Goal: Transaction & Acquisition: Subscribe to service/newsletter

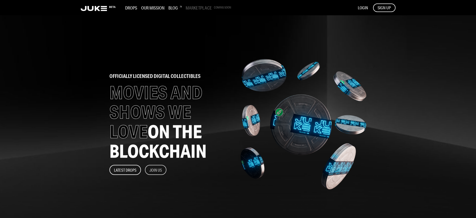
click at [156, 170] on button "Join Us" at bounding box center [156, 170] width 22 height 10
click at [384, 8] on span "SIGN UP" at bounding box center [384, 8] width 13 height 6
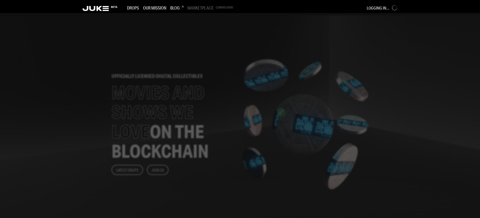
click at [198, 109] on div at bounding box center [240, 115] width 480 height 205
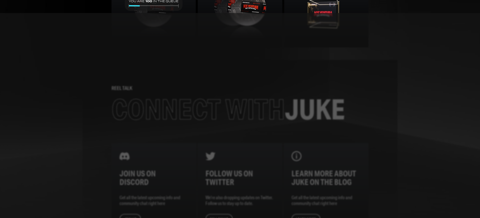
click at [198, 109] on div at bounding box center [240, 115] width 480 height 205
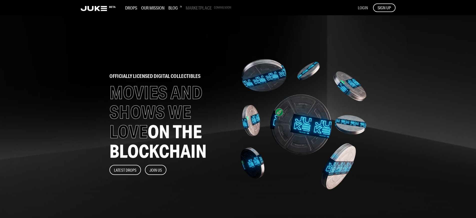
click at [363, 8] on span "LOGIN" at bounding box center [363, 7] width 10 height 5
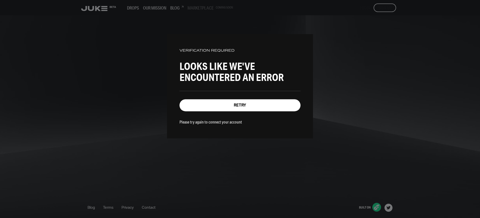
click at [208, 121] on p "Please try again to connect your account" at bounding box center [211, 121] width 63 height 5
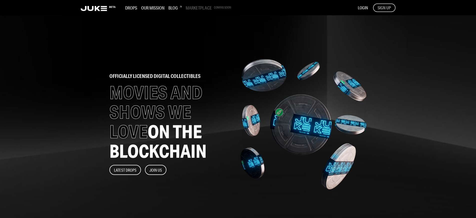
click at [384, 8] on span "SIGN UP" at bounding box center [384, 8] width 13 height 6
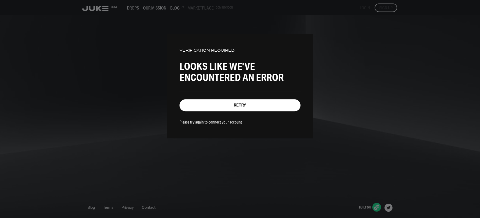
click at [208, 121] on p "Please try again to connect your account" at bounding box center [211, 121] width 63 height 5
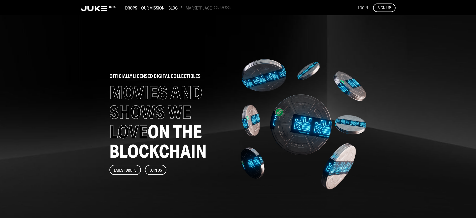
click at [363, 8] on span "LOGIN" at bounding box center [363, 7] width 10 height 5
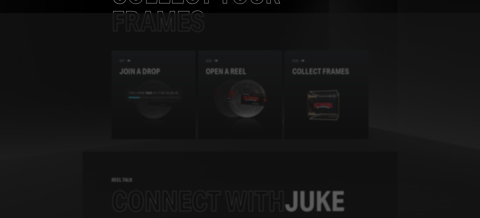
scroll to position [629, 0]
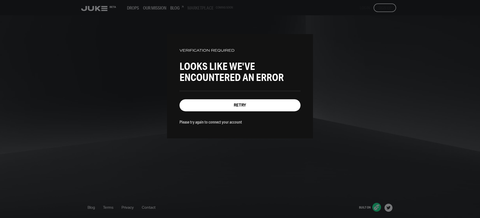
click at [208, 121] on p "Please try again to connect your account" at bounding box center [211, 121] width 63 height 5
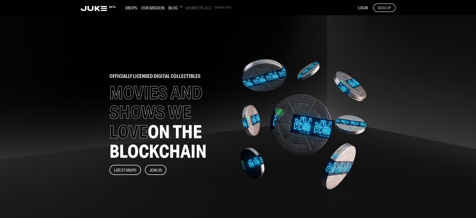
click at [384, 8] on span "SIGN UP" at bounding box center [384, 8] width 13 height 6
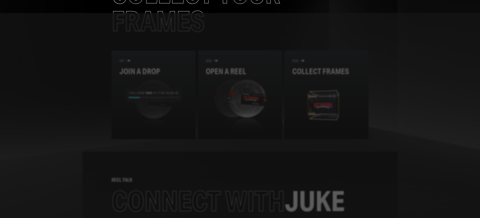
scroll to position [582, 0]
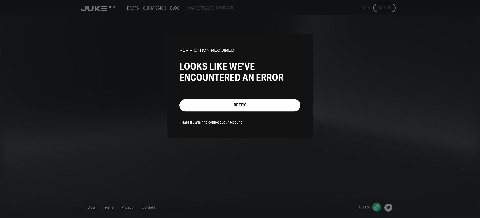
click at [208, 121] on p "Please try again to connect your account" at bounding box center [211, 121] width 63 height 5
click at [386, 8] on div "VERIFICATION REQUIRED Looks like we've encountered an error Retry Please try ag…" at bounding box center [240, 109] width 480 height 218
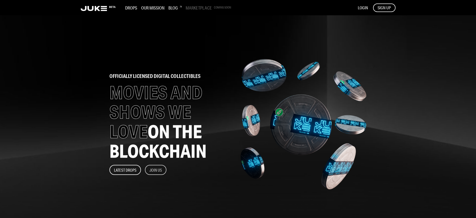
click at [156, 170] on button "Join Us" at bounding box center [156, 170] width 22 height 10
click at [363, 8] on span "LOGIN" at bounding box center [363, 7] width 10 height 5
